Goal: Task Accomplishment & Management: Use online tool/utility

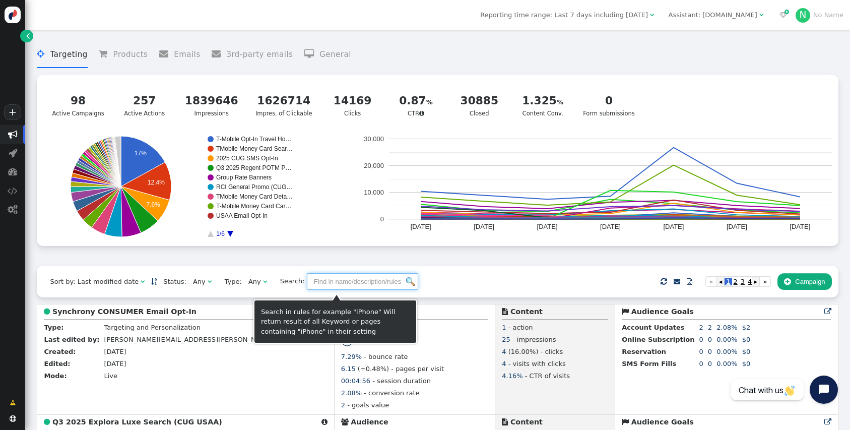
click at [350, 284] on input "text" at bounding box center [362, 281] width 111 height 17
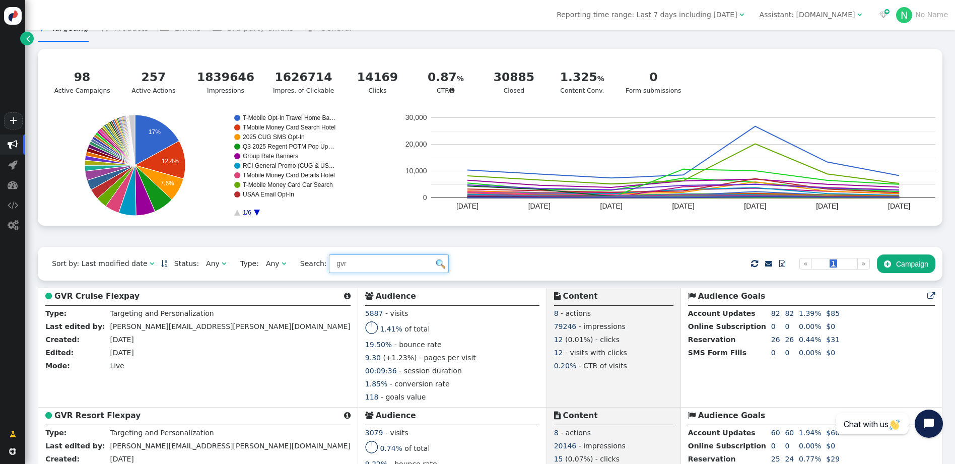
scroll to position [27, 0]
click at [335, 267] on input "gvr" at bounding box center [389, 264] width 120 height 18
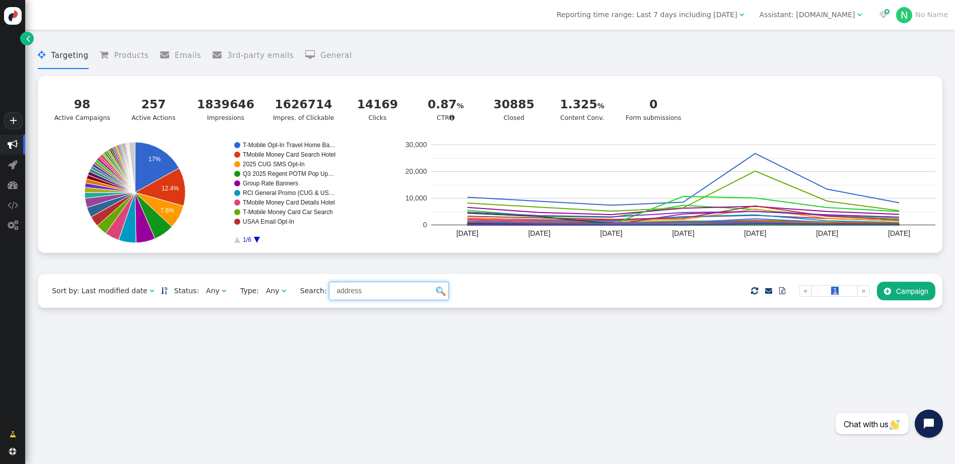
type input "address"
click at [201, 364] on div " Targeting  Products  Emails  3rd-party emails  General ? Active Campaigns…" at bounding box center [490, 247] width 930 height 434
click at [320, 351] on div " Targeting  Products  Emails  3rd-party emails  General ? Active Campaigns…" at bounding box center [490, 247] width 930 height 434
click at [202, 375] on div " Targeting  Products  Emails  3rd-party emails  General ? Active Campaigns…" at bounding box center [490, 247] width 930 height 434
click at [401, 367] on div " Targeting  Products  Emails  3rd-party emails  General ? Active Campaigns…" at bounding box center [490, 247] width 930 height 434
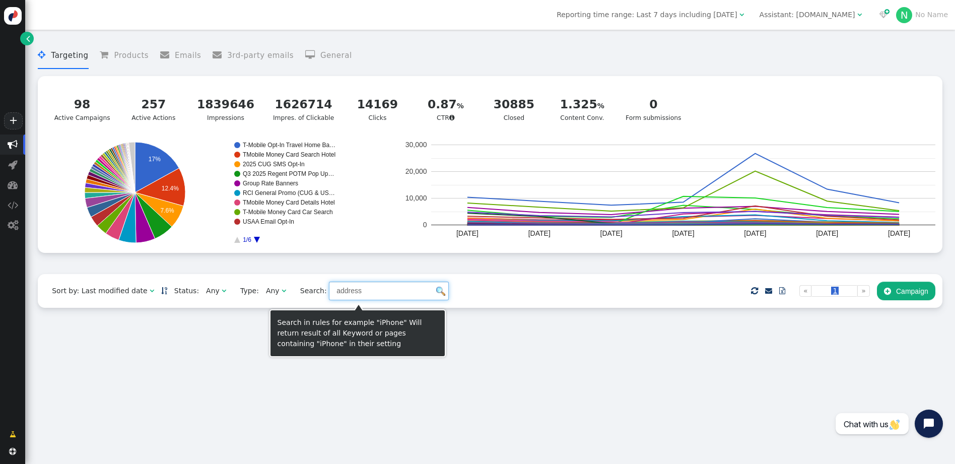
click at [362, 292] on input "address" at bounding box center [389, 291] width 120 height 18
click at [351, 296] on input "address" at bounding box center [389, 291] width 120 height 18
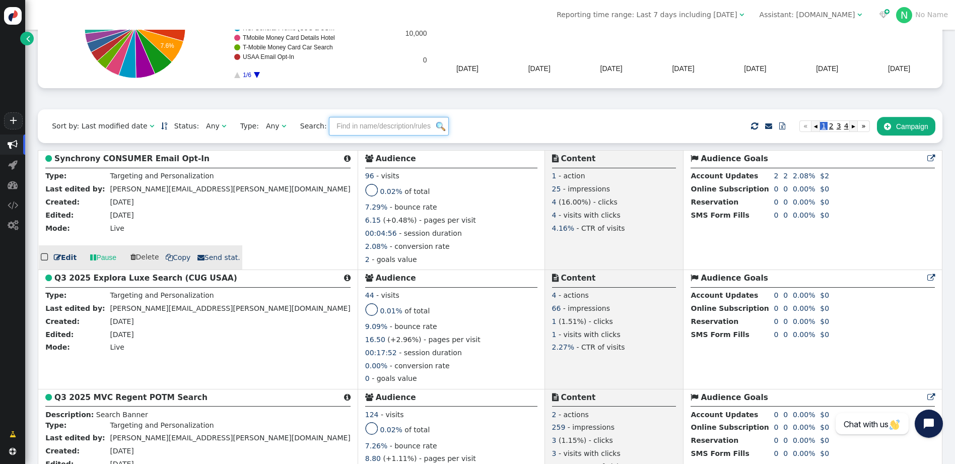
scroll to position [164, 0]
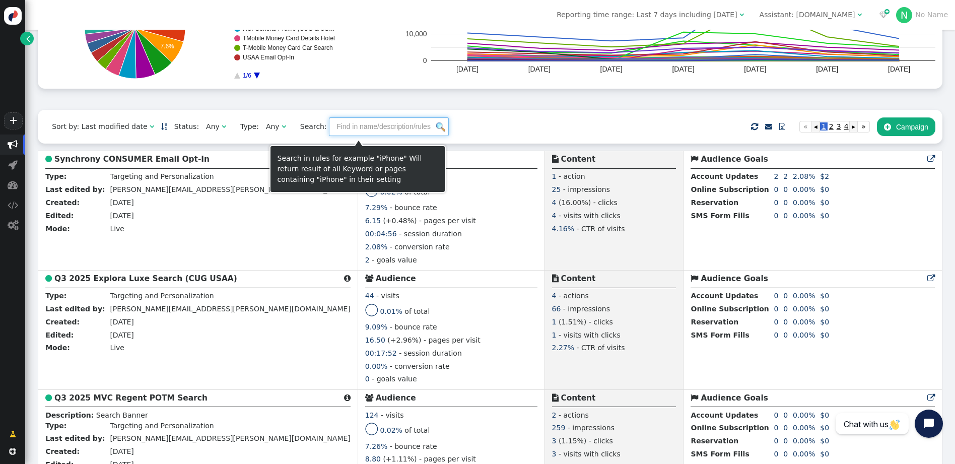
click at [368, 125] on input "text" at bounding box center [389, 126] width 120 height 18
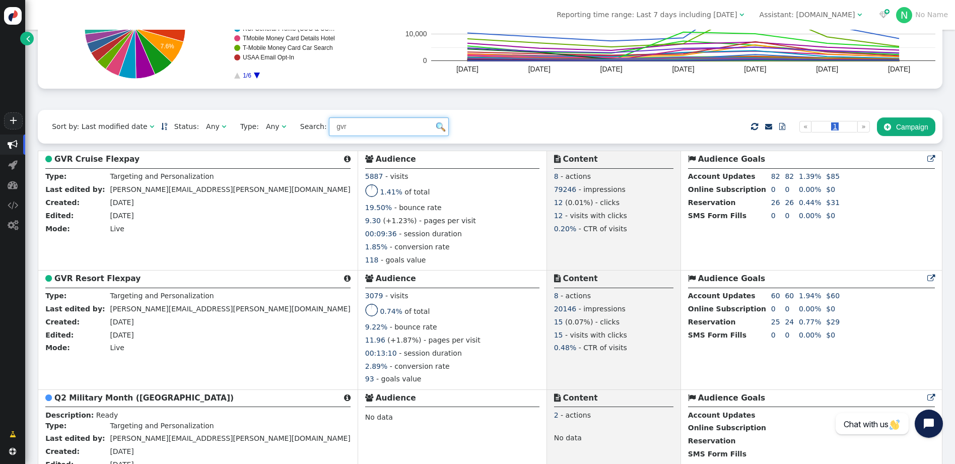
type input "gvr"
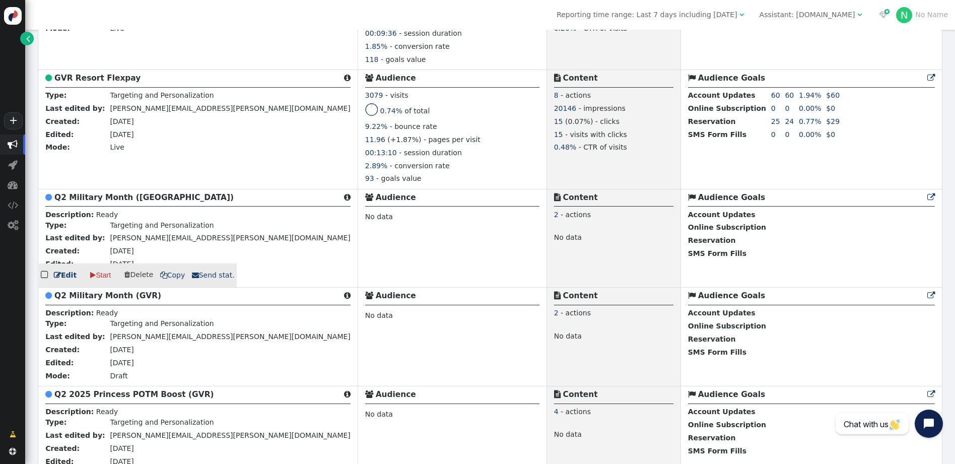
scroll to position [0, 0]
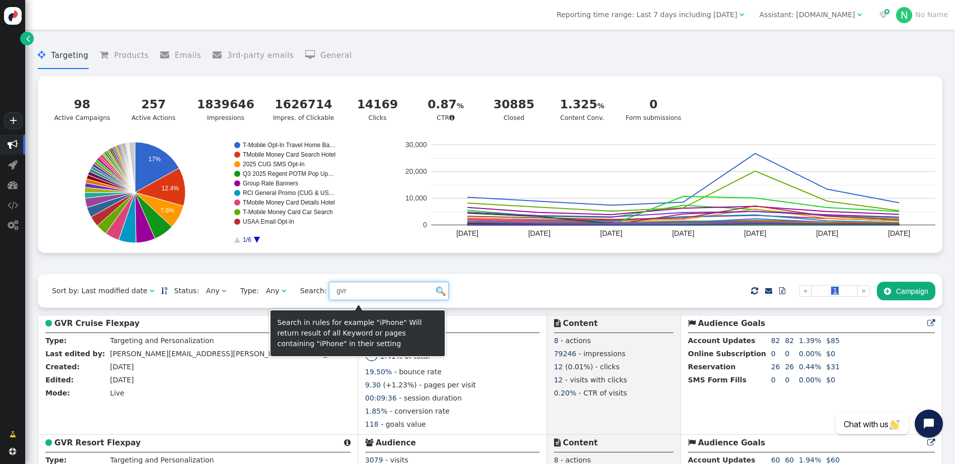
click at [337, 294] on input "gvr" at bounding box center [389, 291] width 120 height 18
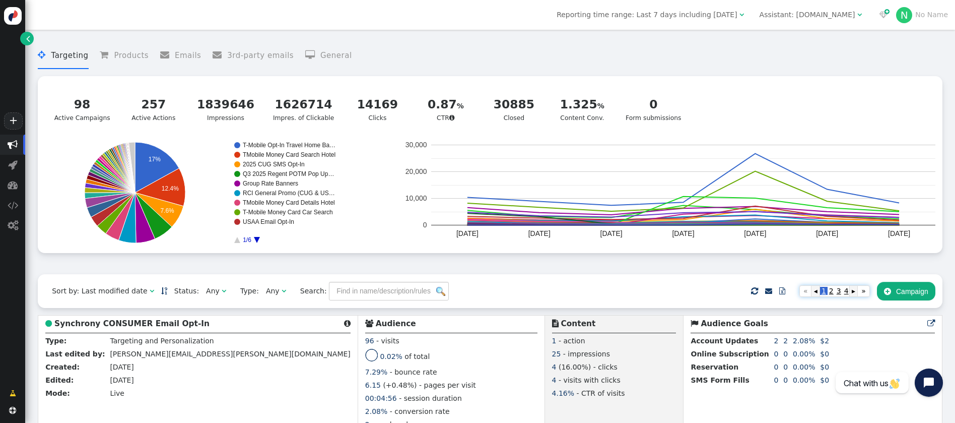
click at [831, 294] on span "2" at bounding box center [832, 291] width 8 height 8
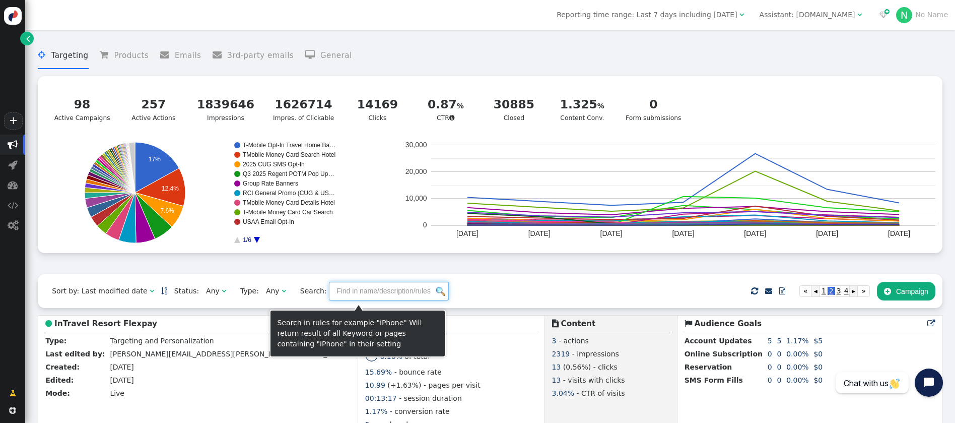
click at [359, 295] on input "text" at bounding box center [389, 291] width 120 height 18
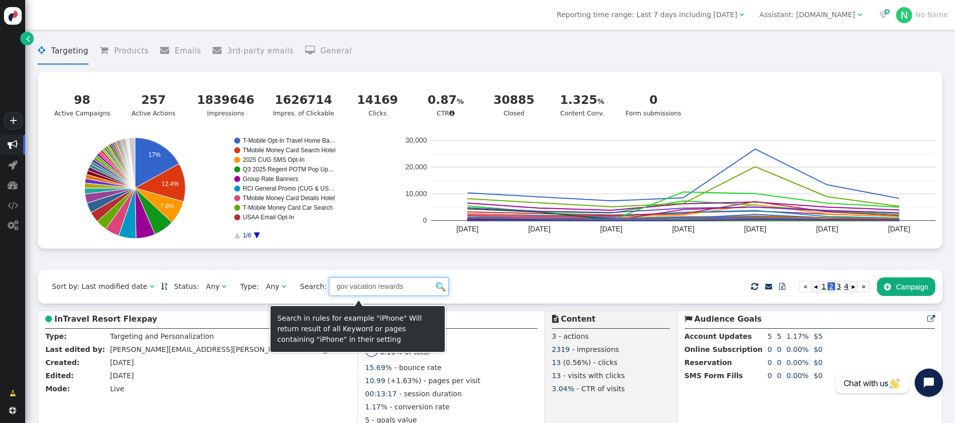
click at [336, 283] on input "gov vacation rewards" at bounding box center [389, 286] width 120 height 18
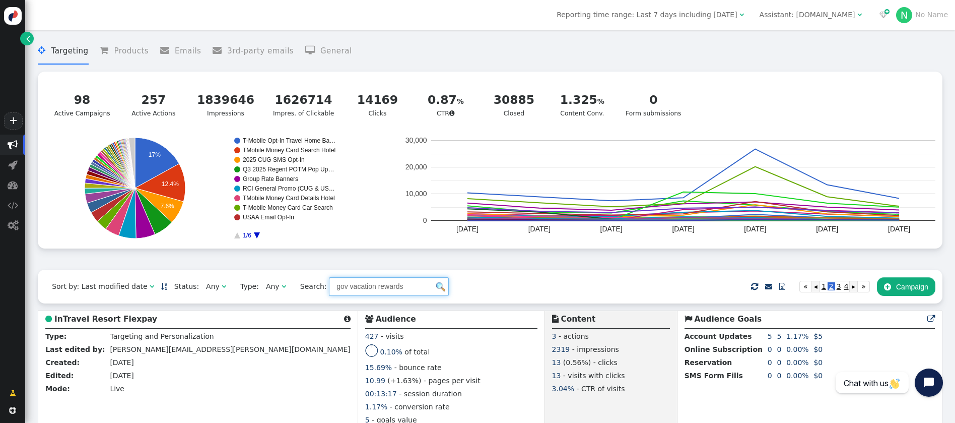
scroll to position [4, 0]
click at [384, 291] on input "gov vacation rewards" at bounding box center [389, 287] width 120 height 18
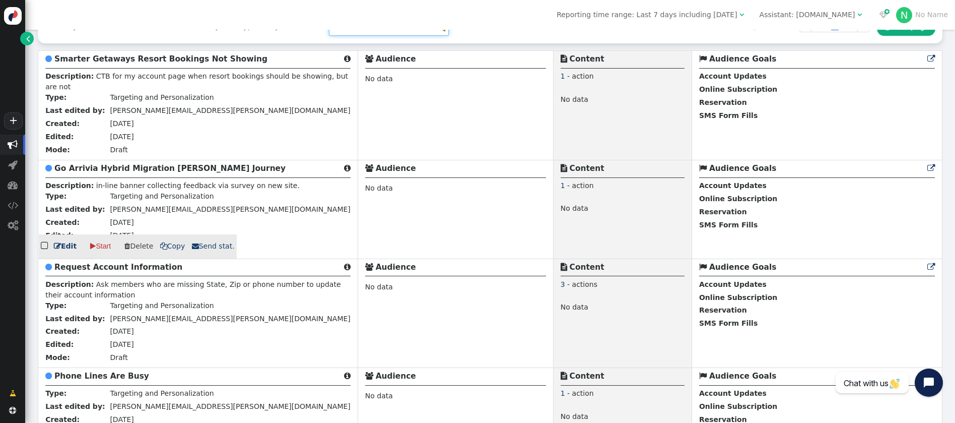
scroll to position [351, 0]
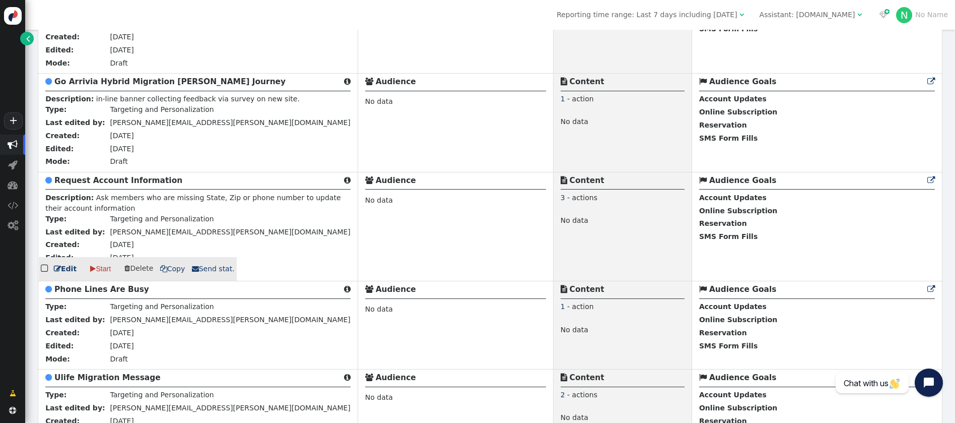
type input "account"
click at [56, 272] on span "" at bounding box center [57, 268] width 7 height 7
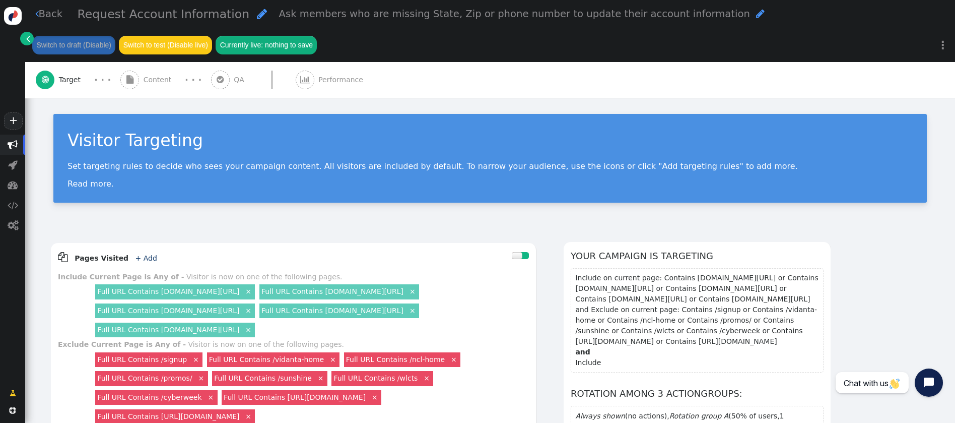
click at [135, 86] on span "" at bounding box center [129, 80] width 19 height 19
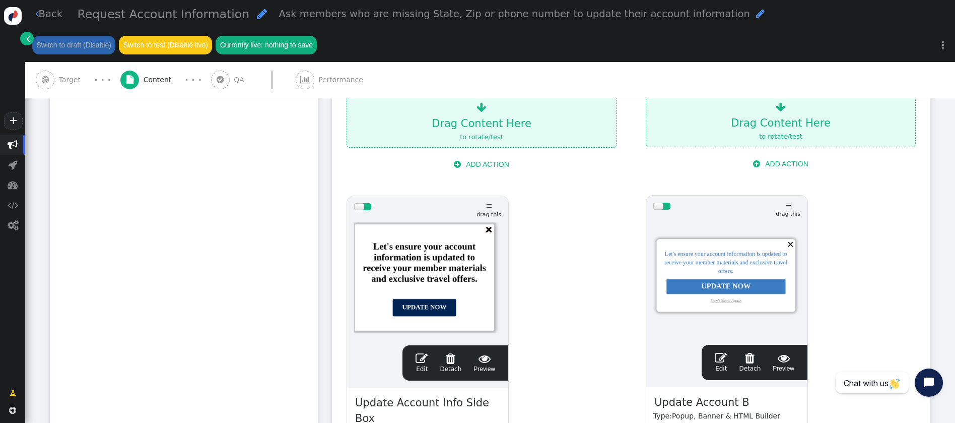
scroll to position [380, 0]
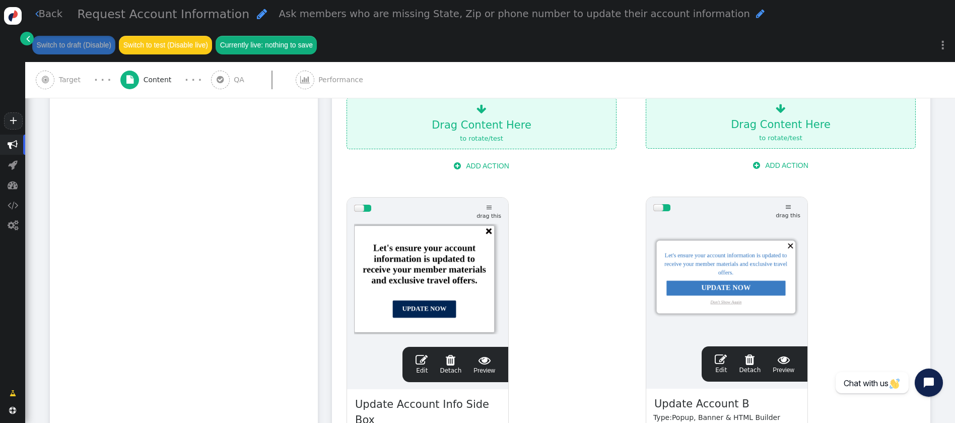
click at [579, 261] on div "drag this  Edit  Detach  Preview Update Account Info Side Box Type: Popup, B…" at bounding box center [482, 368] width 284 height 356
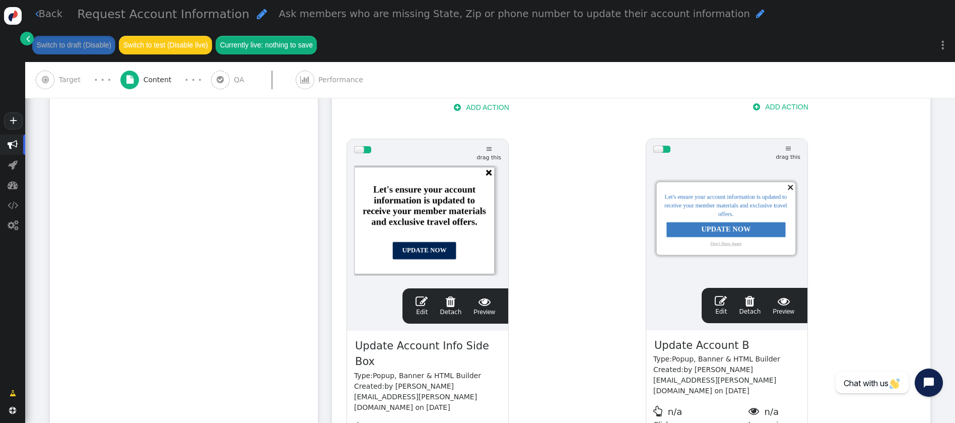
scroll to position [469, 0]
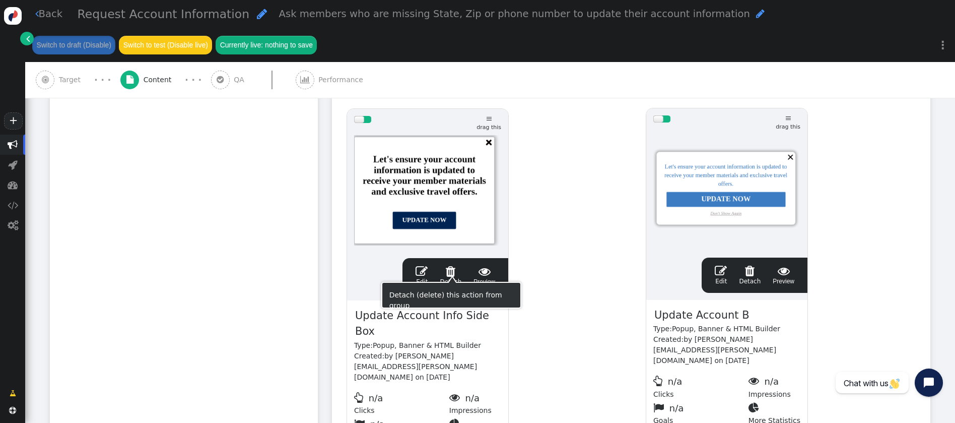
click at [522, 278] on div "drag this  Edit  Detach  Preview Update Account Info Side Box Type: Popup, B…" at bounding box center [482, 279] width 284 height 356
